Goal: Task Accomplishment & Management: Manage account settings

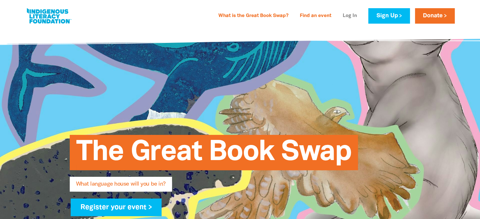
type input "[EMAIL_ADDRESS][DOMAIN_NAME]"
click at [341, 14] on link "Log In" at bounding box center [350, 16] width 22 height 10
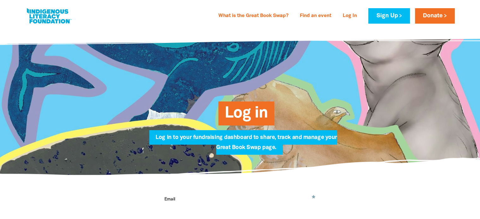
type input "[EMAIL_ADDRESS][DOMAIN_NAME]"
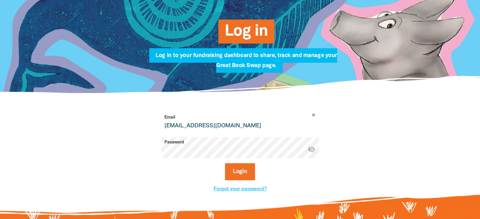
scroll to position [126, 0]
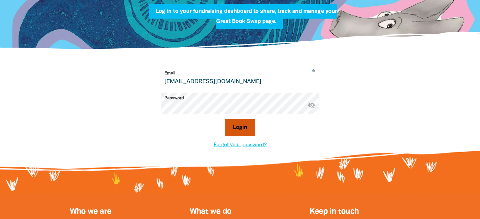
click at [247, 127] on button "Login" at bounding box center [240, 127] width 30 height 17
select select "primary-school"
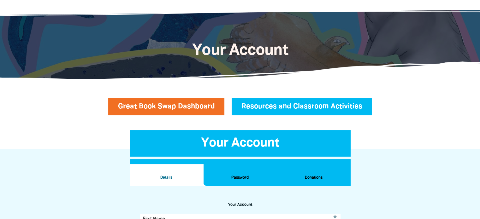
scroll to position [26, 0]
